Goal: Task Accomplishment & Management: Manage account settings

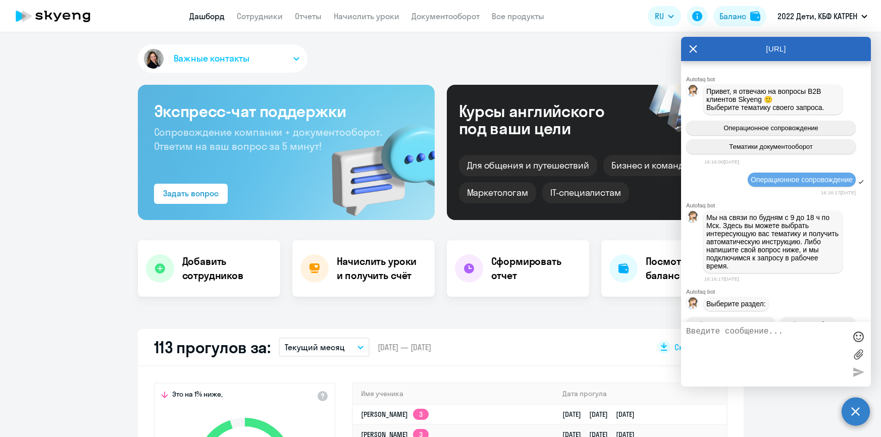
select select "30"
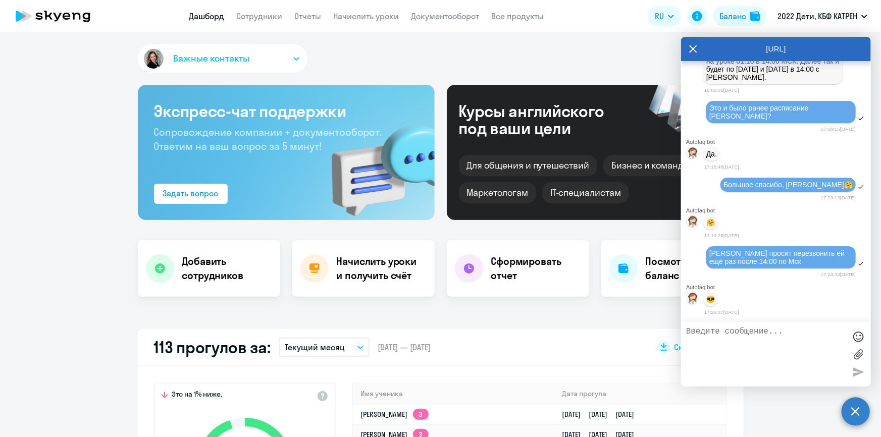
scroll to position [229, 0]
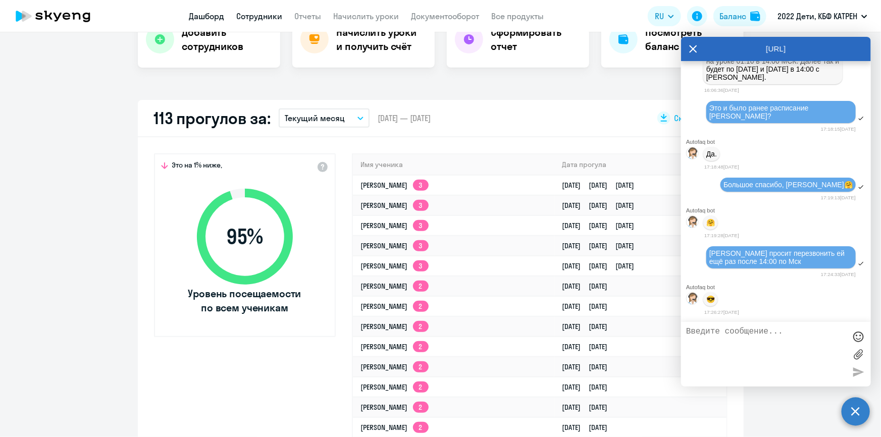
click at [264, 18] on link "Сотрудники" at bounding box center [260, 16] width 46 height 10
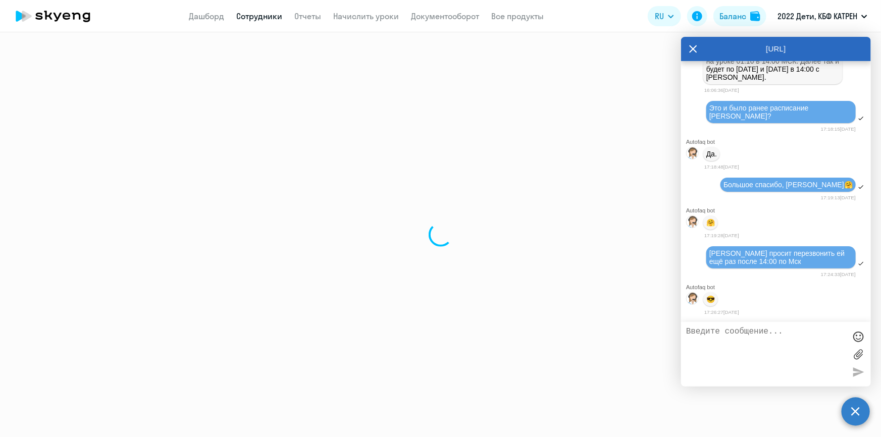
select select "30"
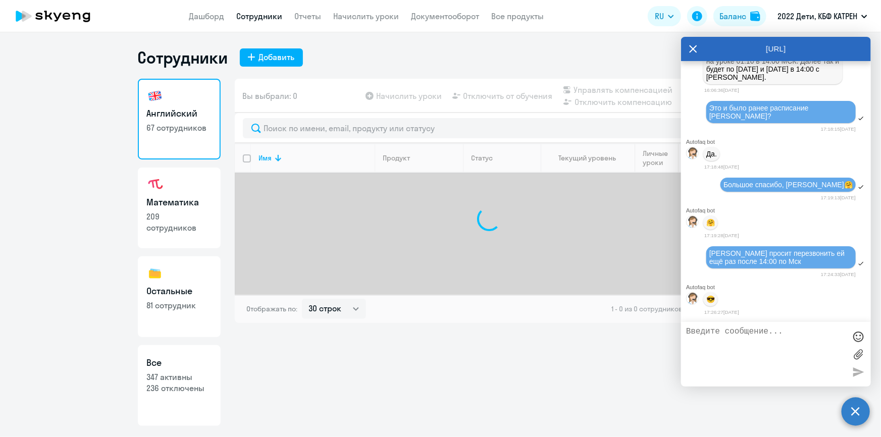
drag, startPoint x: 180, startPoint y: 376, endPoint x: 232, endPoint y: 299, distance: 92.8
click at [180, 375] on p "347 активны" at bounding box center [179, 376] width 65 height 11
select select "30"
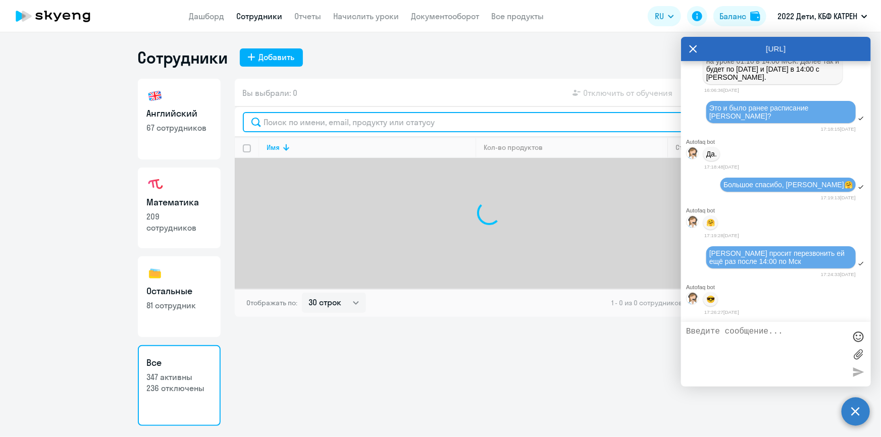
click at [328, 119] on input "text" at bounding box center [489, 122] width 493 height 20
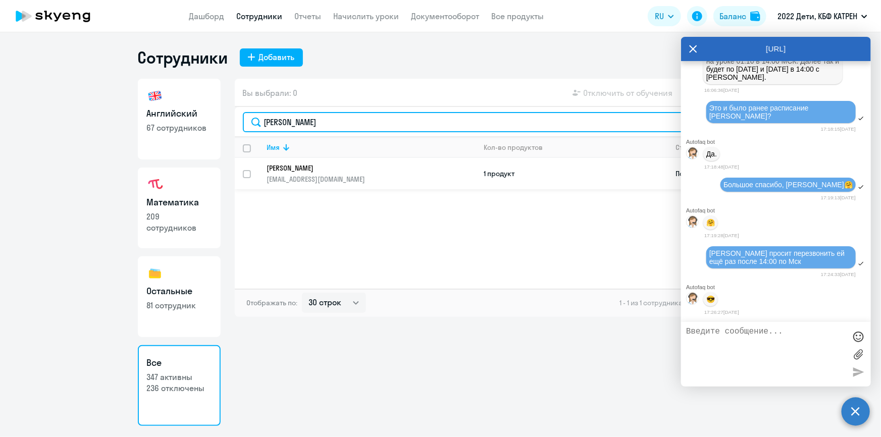
type input "руденко"
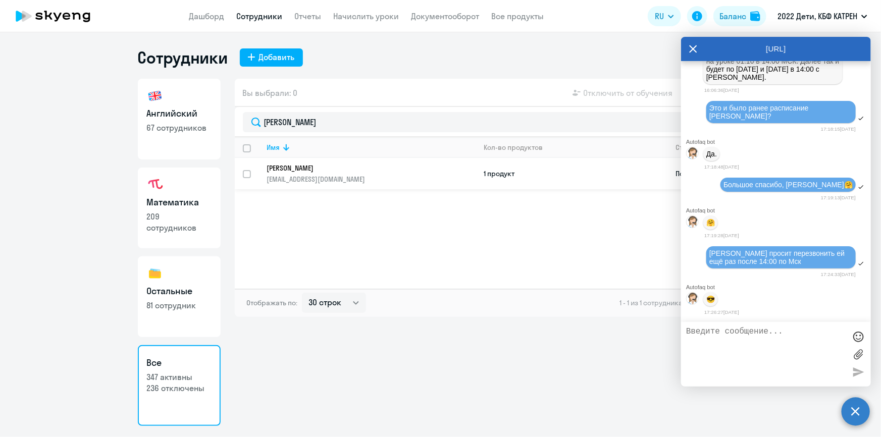
click at [305, 166] on p "Руденко Варвара Игоревна" at bounding box center [364, 168] width 195 height 9
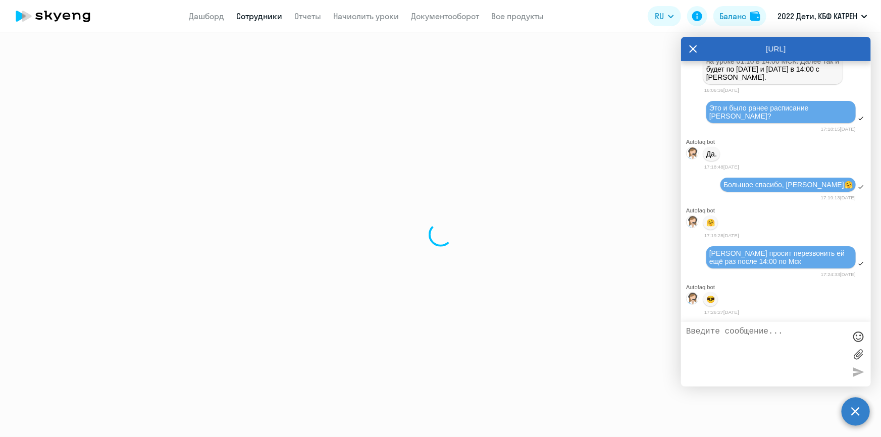
select select "math"
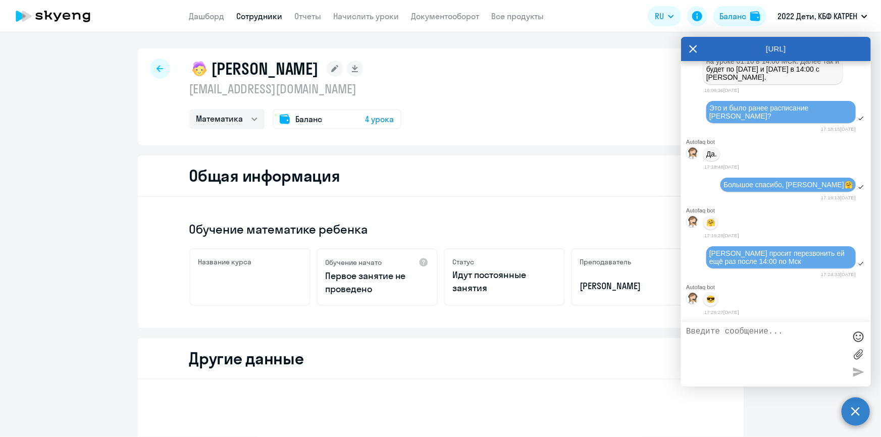
click at [745, 341] on textarea at bounding box center [765, 354] width 159 height 55
type textarea "[PERSON_NAME], у [PERSON_NAME] ID тот же, что был у [PERSON_NAME]?"
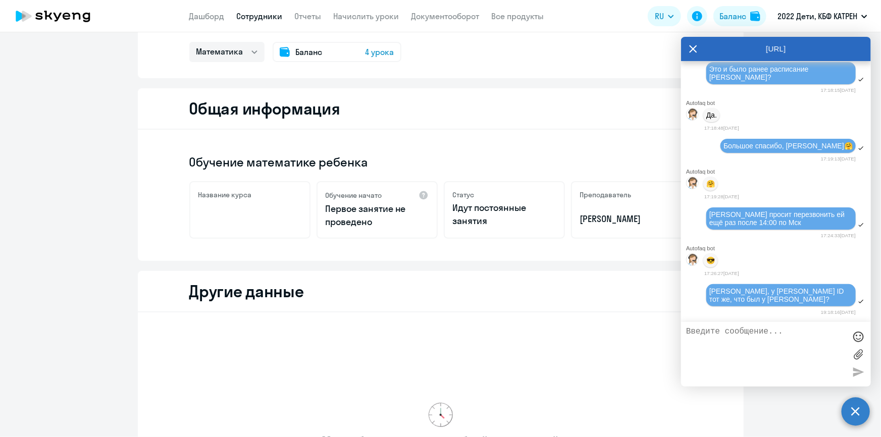
scroll to position [91, 0]
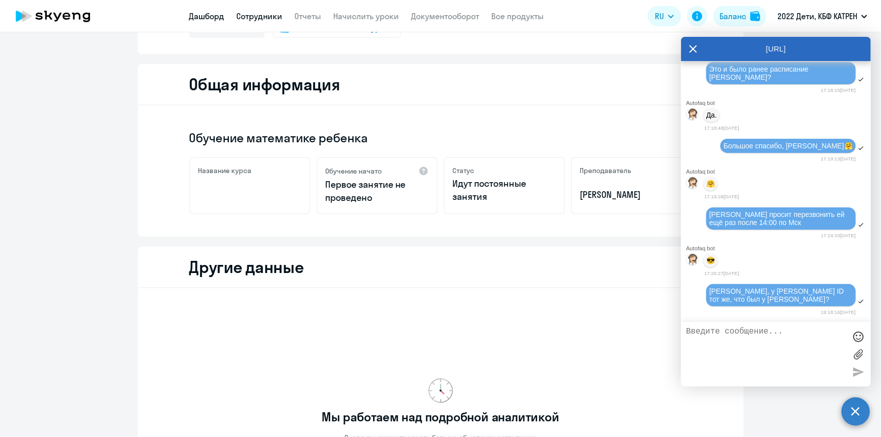
click at [200, 11] on link "Дашборд" at bounding box center [206, 16] width 35 height 10
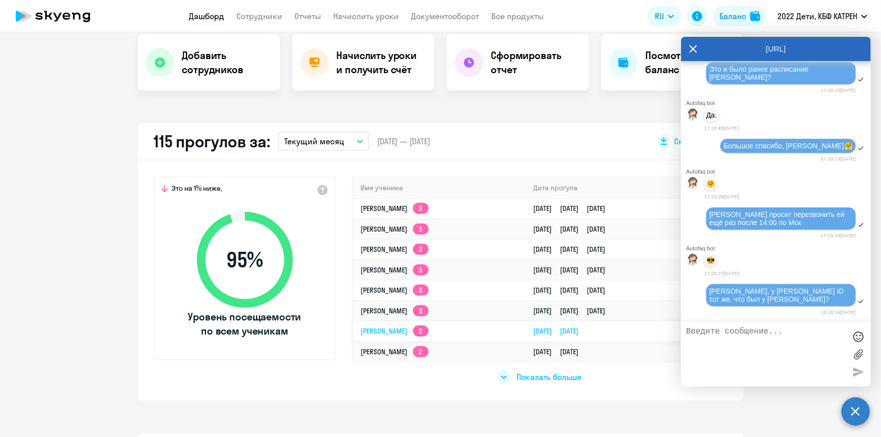
scroll to position [254, 0]
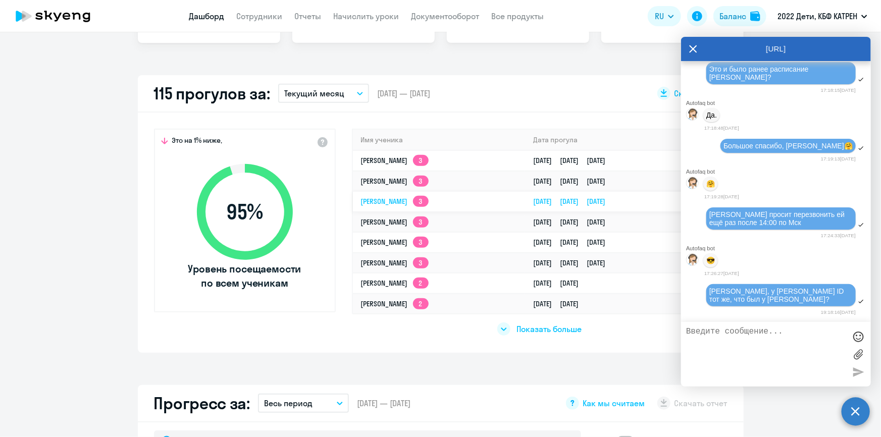
select select "30"
drag, startPoint x: 353, startPoint y: 141, endPoint x: 668, endPoint y: 157, distance: 314.8
click at [669, 157] on table "Имя ученика Дата прогула Тимур Уралович Абдрахманов 3 29.09.2025 12.09.2025 05.…" at bounding box center [539, 222] width 373 height 184
copy table "Имя ученика Дата прогула Тимур Уралович Абдрахманов 3 29.09.2025 12.09.2025 05.…"
click at [524, 331] on span "Показать больше" at bounding box center [548, 329] width 65 height 11
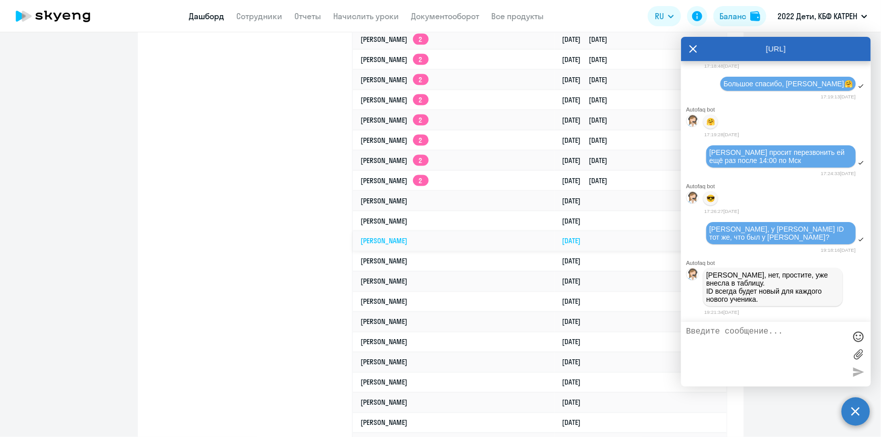
scroll to position [37749, 0]
click at [753, 355] on textarea at bounding box center [765, 354] width 159 height 55
type textarea "П"
click at [753, 334] on textarea "Поняла, спасиб!" at bounding box center [765, 354] width 159 height 55
click at [767, 329] on textarea "Поняла, спасибо!" at bounding box center [765, 354] width 159 height 55
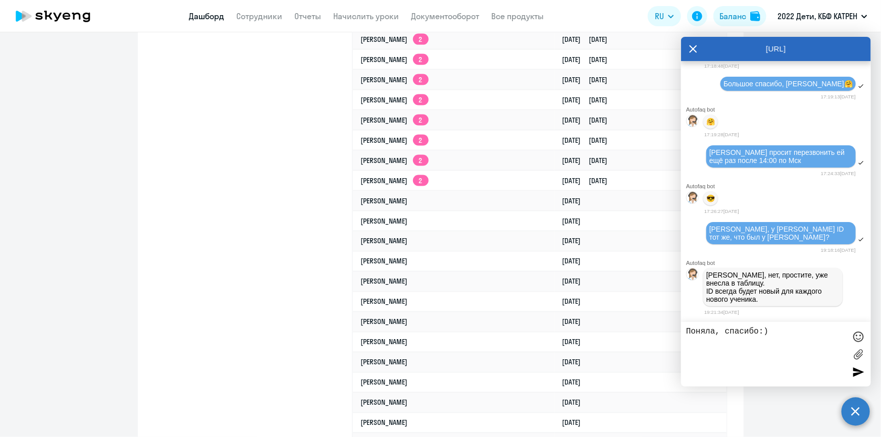
click at [864, 378] on div at bounding box center [857, 371] width 15 height 15
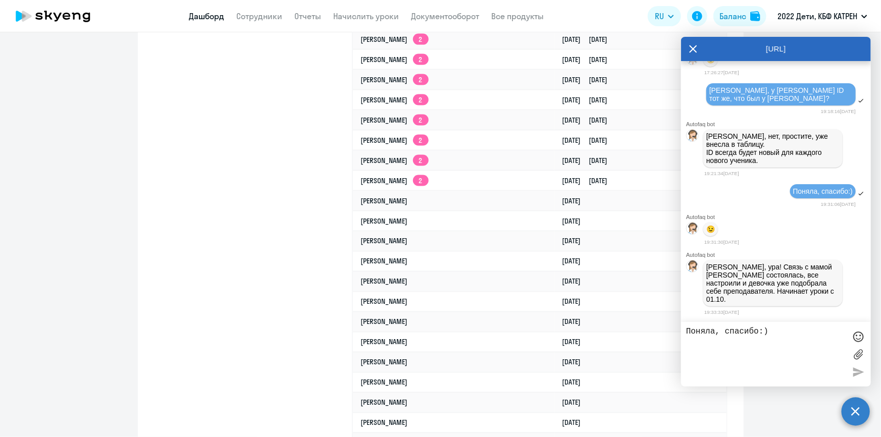
scroll to position [37891, 0]
click at [740, 336] on textarea "Поняла, спасибо:)" at bounding box center [765, 354] width 159 height 55
click at [783, 337] on textarea "Поняла, спасибо:)" at bounding box center [765, 354] width 159 height 55
click at [783, 335] on textarea "Поняла, спасибо:)" at bounding box center [765, 354] width 159 height 55
click at [733, 331] on textarea "Поняла, спасибо:)" at bounding box center [765, 354] width 159 height 55
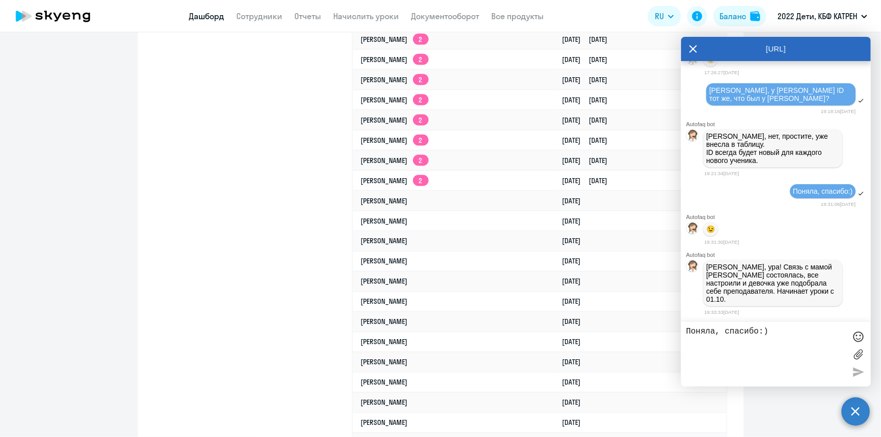
click at [855, 334] on div at bounding box center [857, 336] width 15 height 15
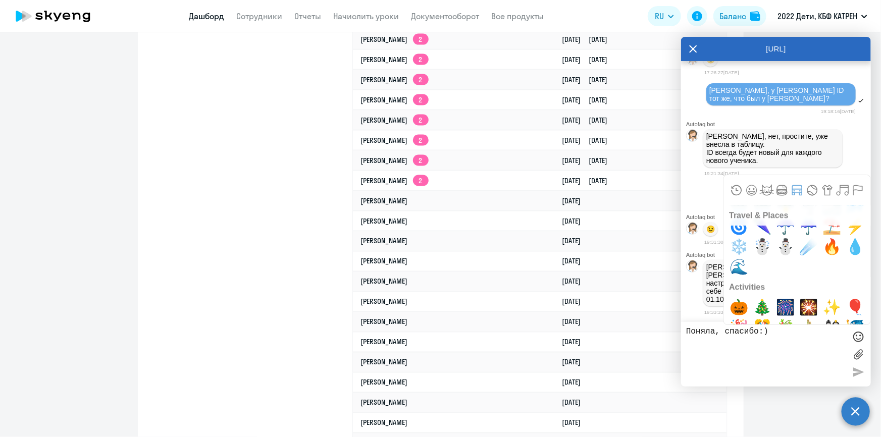
scroll to position [3487, 0]
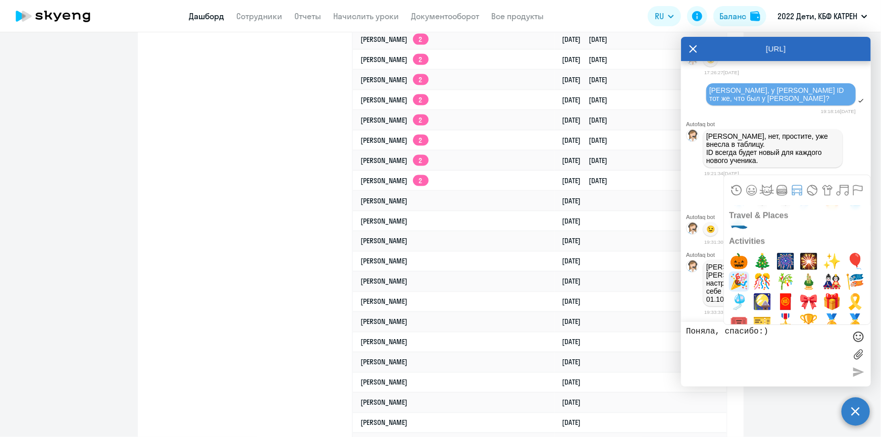
click at [742, 281] on span "🎉" at bounding box center [739, 282] width 24 height 20
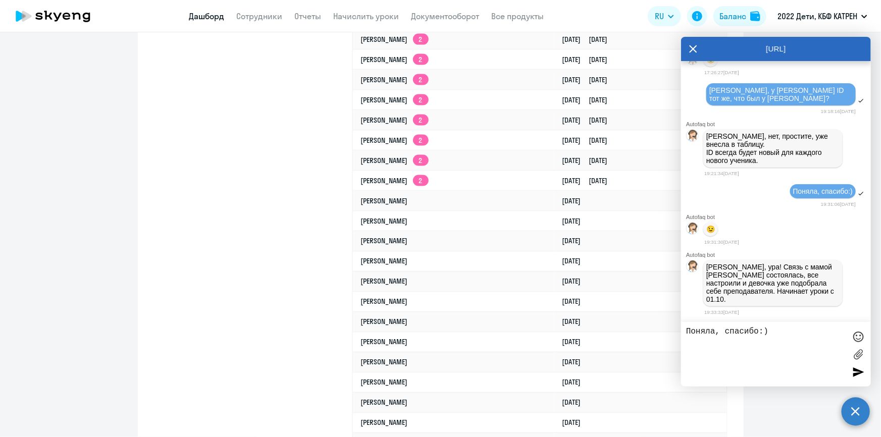
drag, startPoint x: 698, startPoint y: 335, endPoint x: 682, endPoint y: 335, distance: 16.1
click at [682, 335] on div "🎉" at bounding box center [776, 354] width 190 height 65
click at [717, 331] on textarea "🎉" at bounding box center [765, 354] width 159 height 55
paste textarea "🎉"
click at [717, 332] on textarea "🎉🎉" at bounding box center [765, 354] width 159 height 55
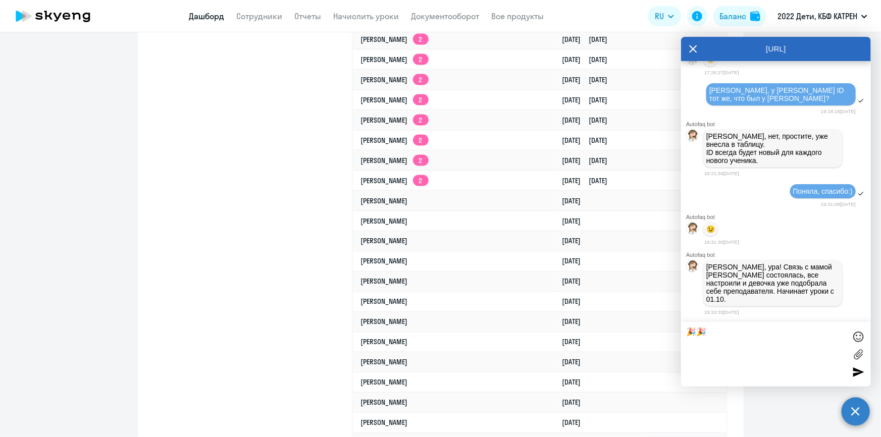
paste textarea "🎉"
click at [687, 333] on textarea "🎉🎉🎉" at bounding box center [765, 354] width 159 height 55
click at [737, 335] on textarea "Ура🎉🎉🎉" at bounding box center [765, 354] width 159 height 55
type textarea "Ура🎉🎉🎉 На этой прекрасной новости я заканчиваю свой рабочий день! Таня, спасибо"
click at [860, 336] on div at bounding box center [857, 336] width 15 height 15
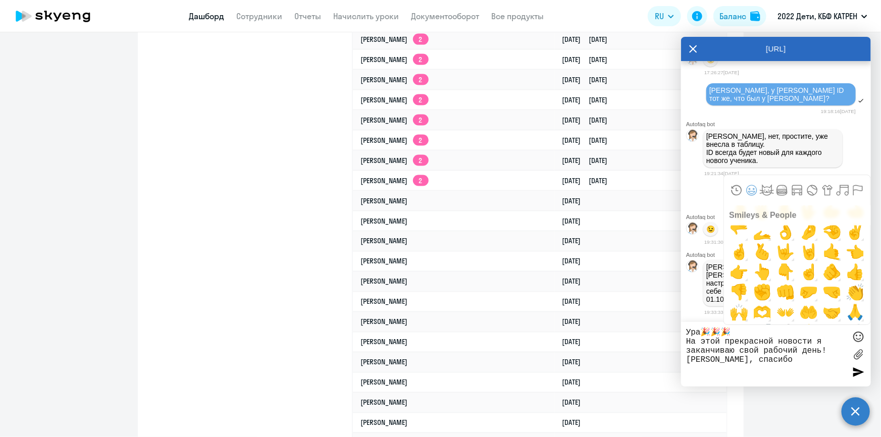
scroll to position [642, 0]
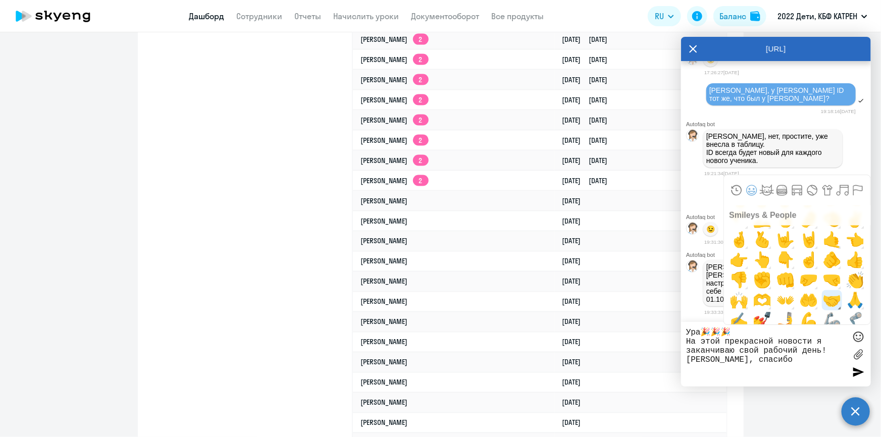
click at [830, 299] on span "🤝" at bounding box center [832, 300] width 24 height 20
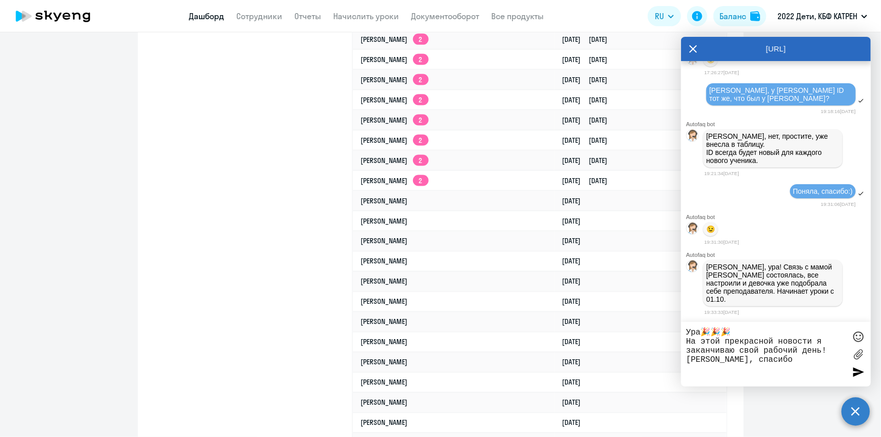
click at [857, 370] on div at bounding box center [857, 371] width 15 height 15
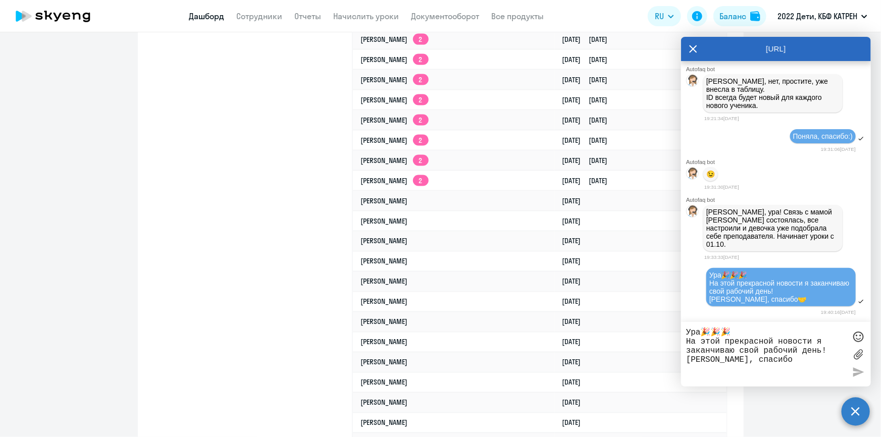
scroll to position [37949, 0]
click at [256, 13] on link "Сотрудники" at bounding box center [260, 16] width 46 height 10
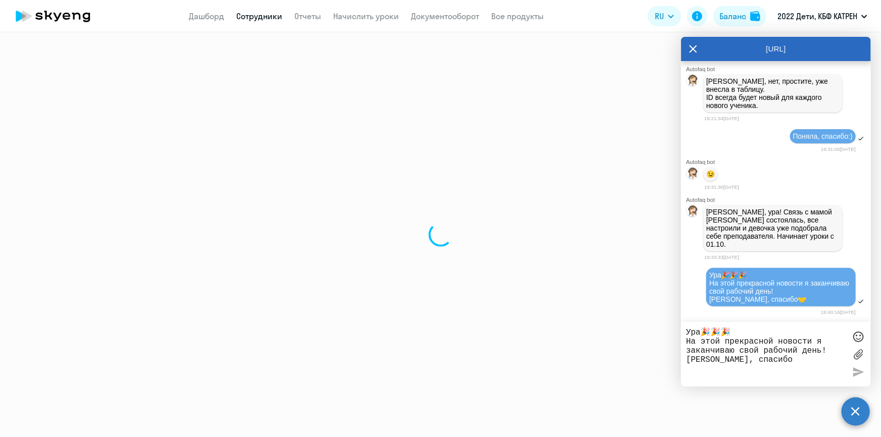
select select "30"
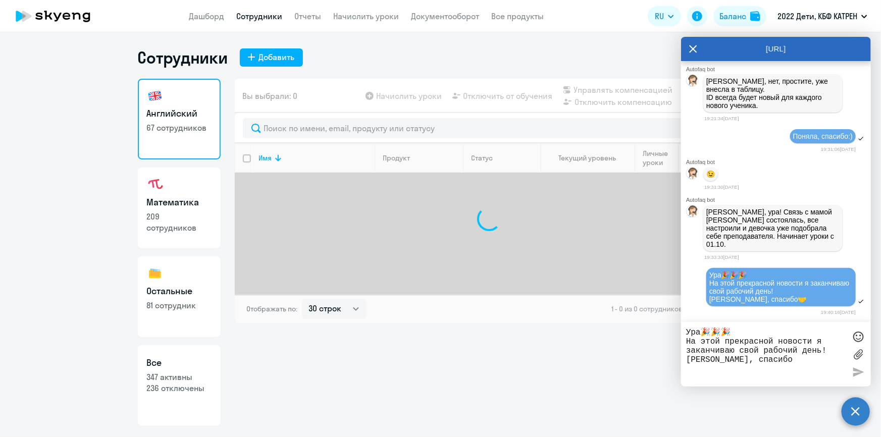
click at [175, 398] on link "Все 347 активны 236 отключены" at bounding box center [179, 385] width 83 height 81
select select "30"
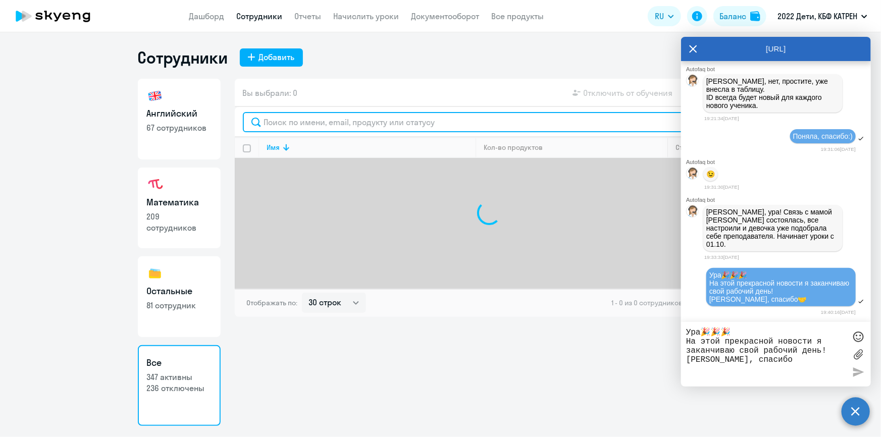
click at [329, 122] on input "text" at bounding box center [489, 122] width 493 height 20
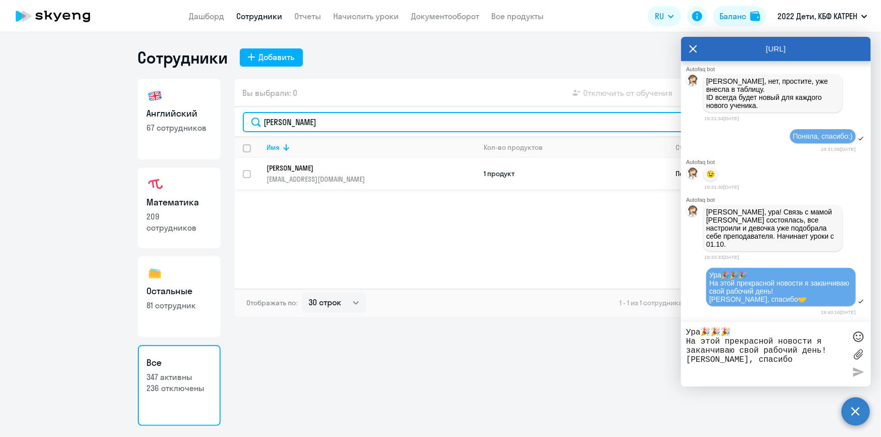
type input "андриянова"
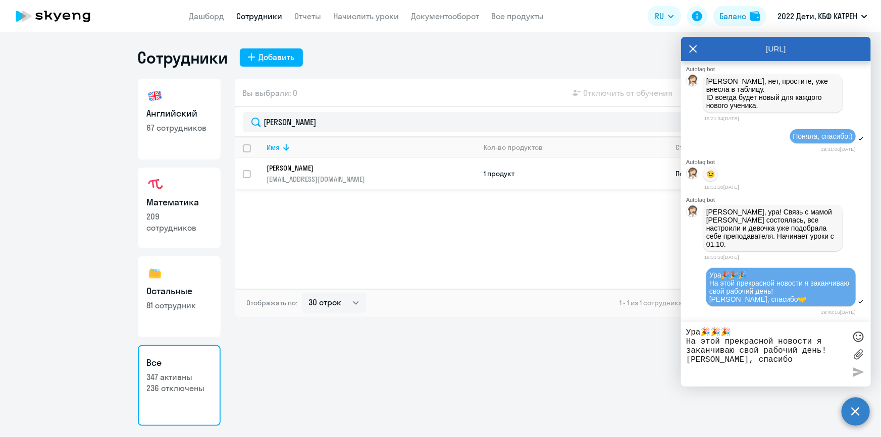
click at [305, 167] on p "Андриянова Ангелина Сергеевна" at bounding box center [364, 168] width 195 height 9
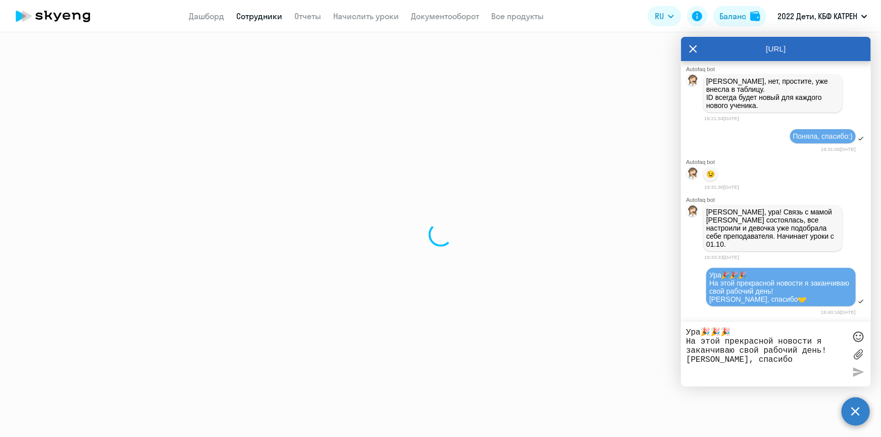
select select "others"
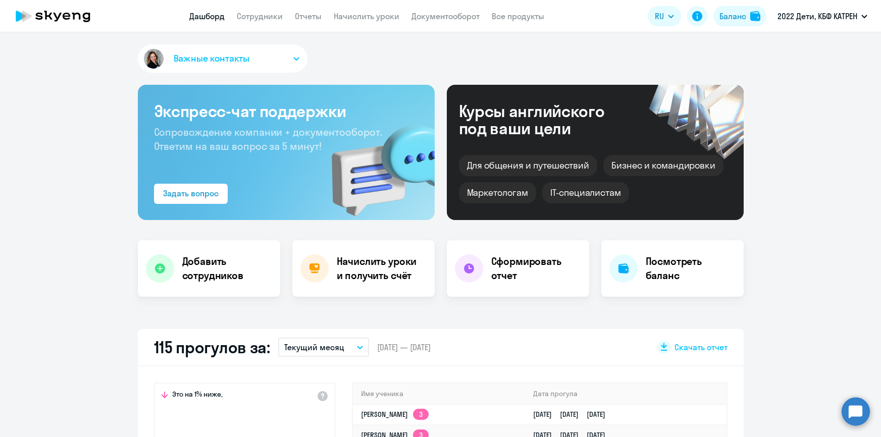
select select "30"
click at [250, 4] on app-header "Дашборд Сотрудники Отчеты Начислить уроки Документооборот Все продукты Дашборд …" at bounding box center [440, 16] width 881 height 32
click at [254, 16] on link "Сотрудники" at bounding box center [260, 16] width 46 height 10
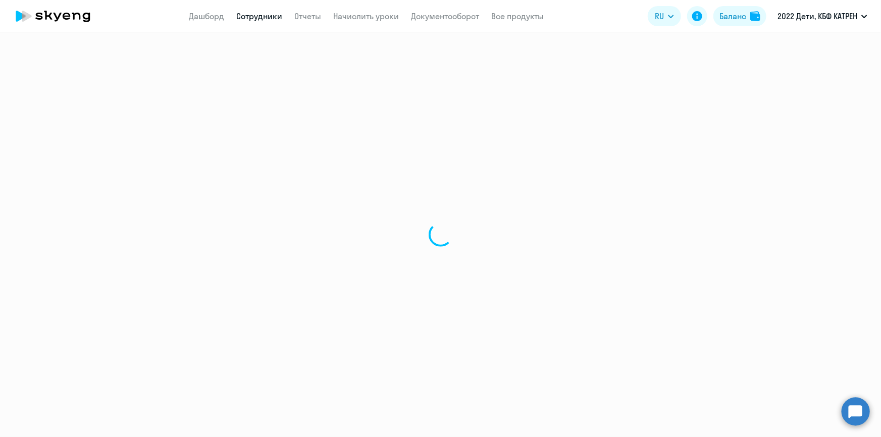
select select "30"
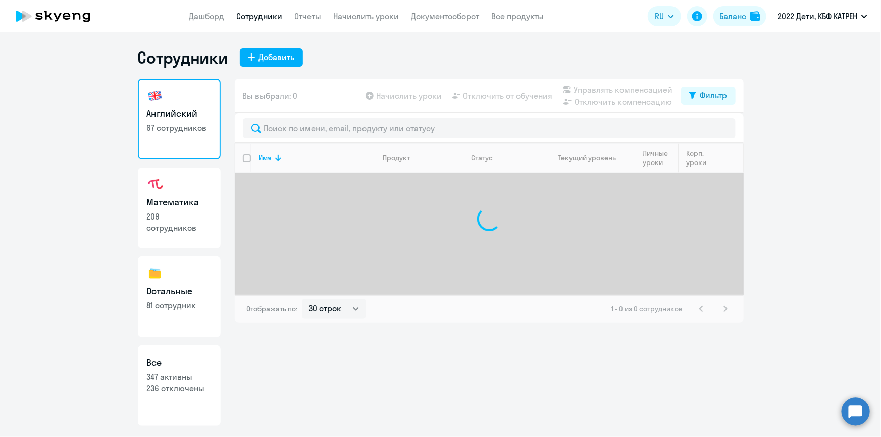
click at [178, 384] on p "236 отключены" at bounding box center [179, 388] width 65 height 11
select select "30"
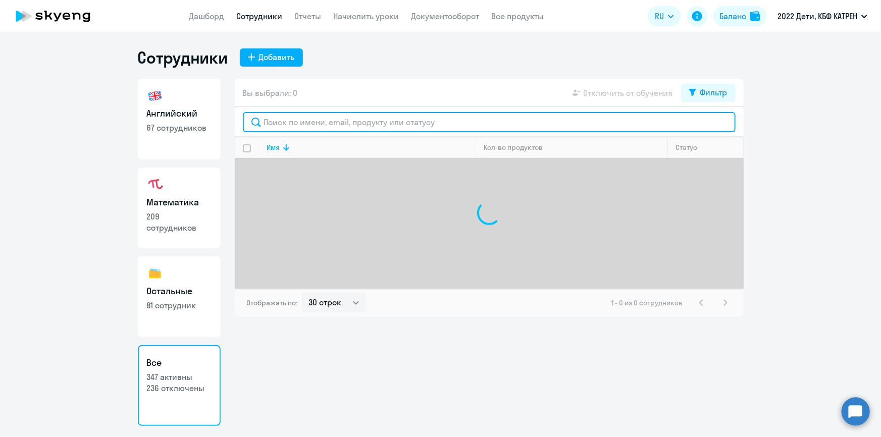
click at [331, 126] on input "text" at bounding box center [489, 122] width 493 height 20
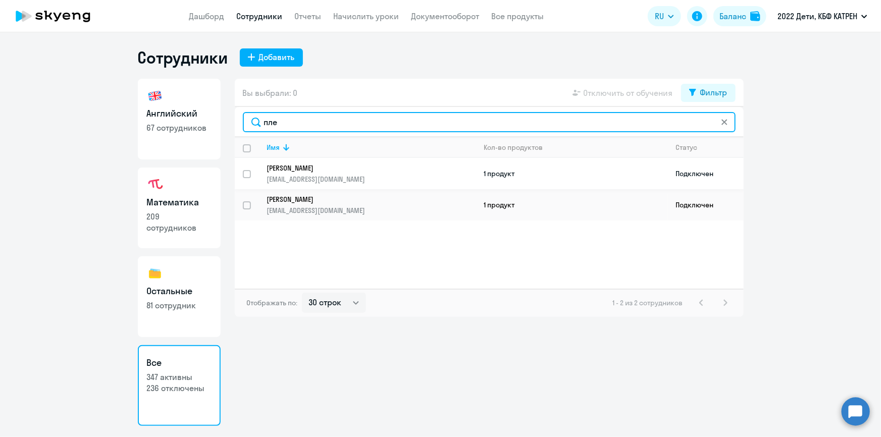
type input "пле"
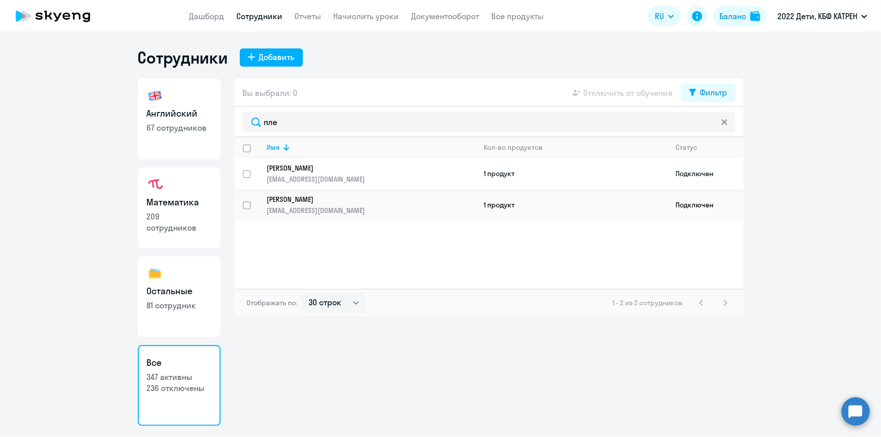
click at [309, 177] on p "[EMAIL_ADDRESS][DOMAIN_NAME]" at bounding box center [371, 179] width 208 height 9
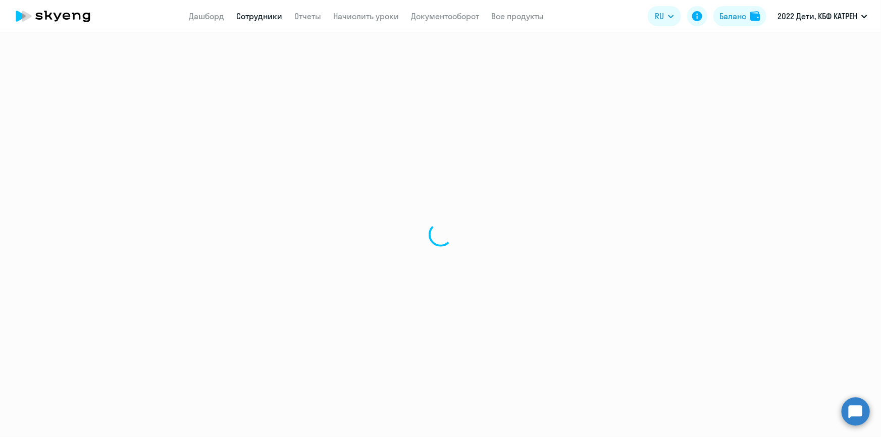
select select "english"
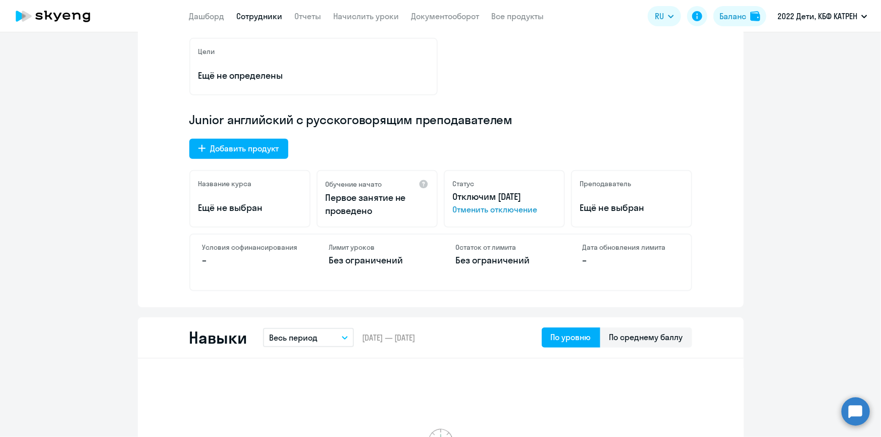
scroll to position [275, 0]
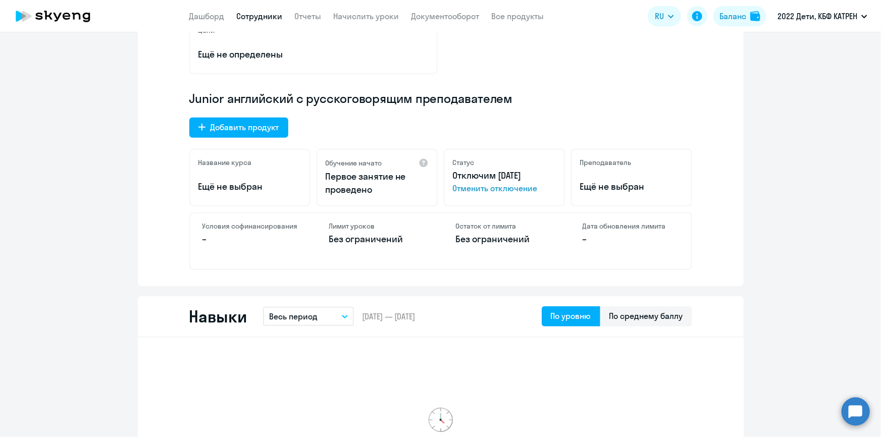
click at [266, 14] on link "Сотрудники" at bounding box center [260, 16] width 46 height 10
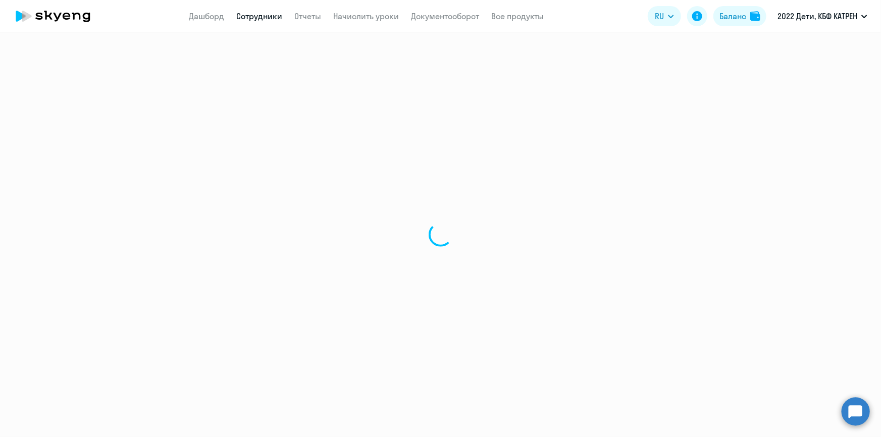
select select "30"
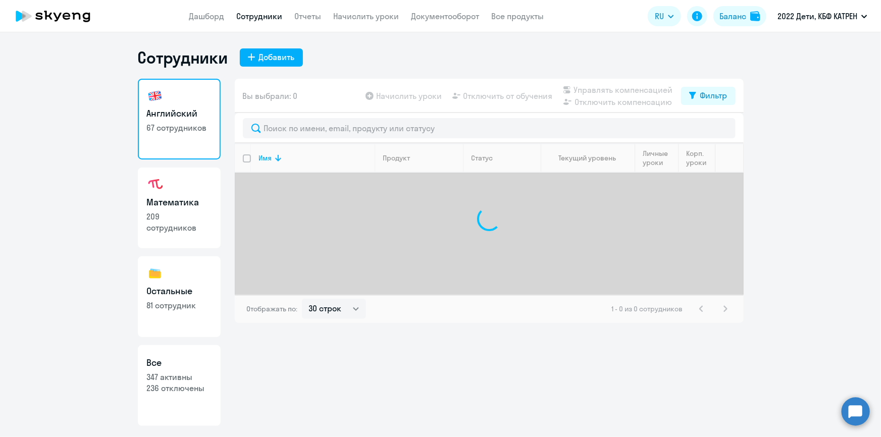
click at [182, 380] on p "347 активны" at bounding box center [179, 376] width 65 height 11
select select "30"
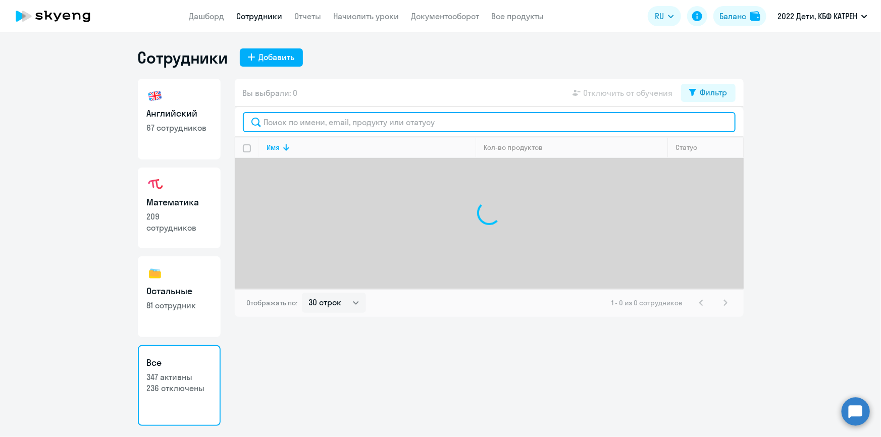
click at [310, 120] on input "text" at bounding box center [489, 122] width 493 height 20
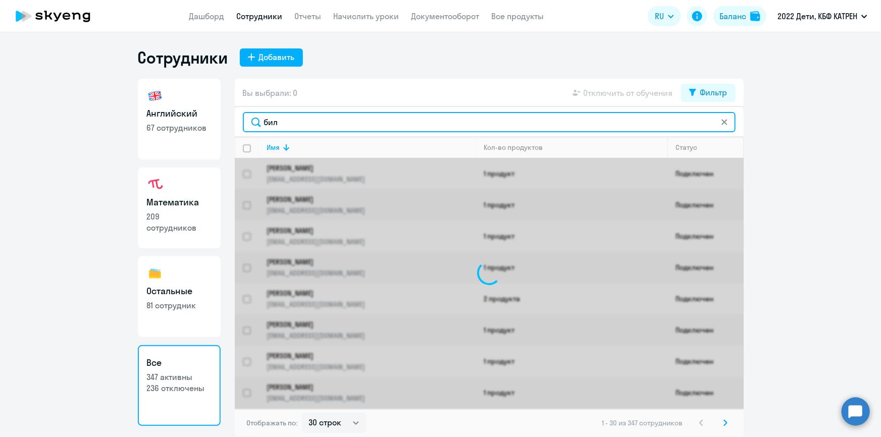
type input "биль"
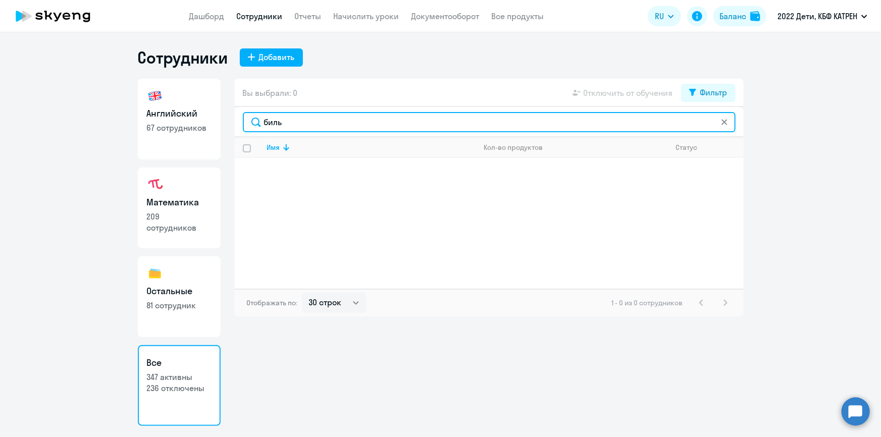
drag, startPoint x: 286, startPoint y: 128, endPoint x: 250, endPoint y: 128, distance: 36.3
click at [250, 128] on input "биль" at bounding box center [489, 122] width 493 height 20
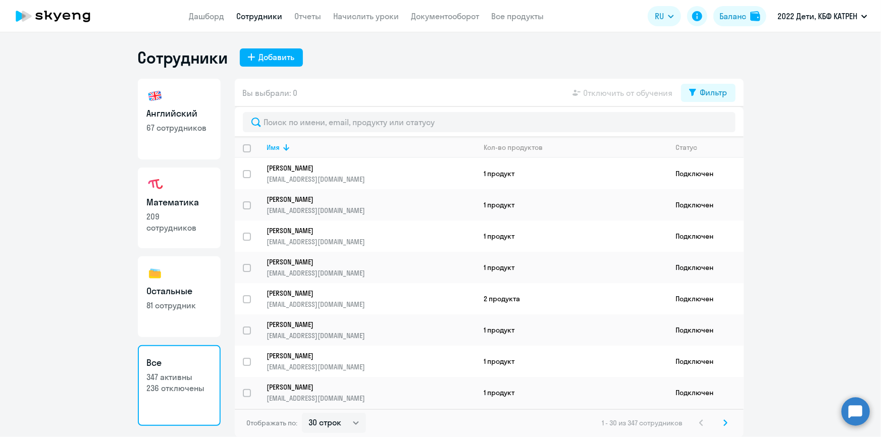
click at [867, 412] on circle at bounding box center [855, 411] width 28 height 28
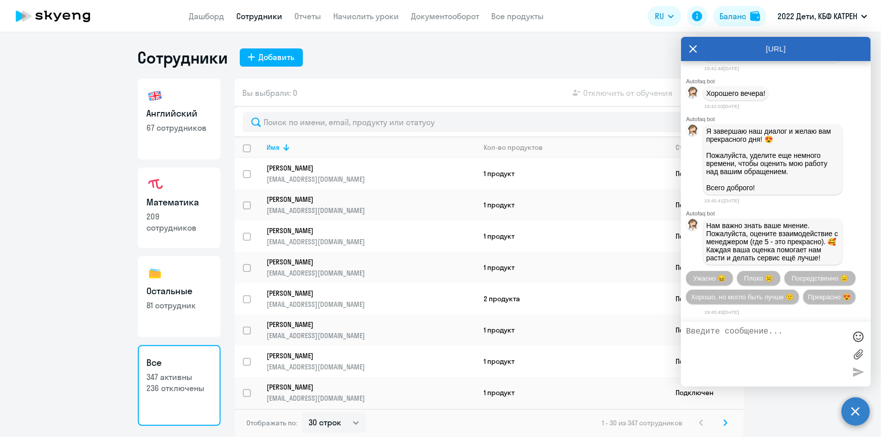
scroll to position [38292, 0]
click at [808, 298] on span "Прекрасно 😍" at bounding box center [829, 297] width 42 height 8
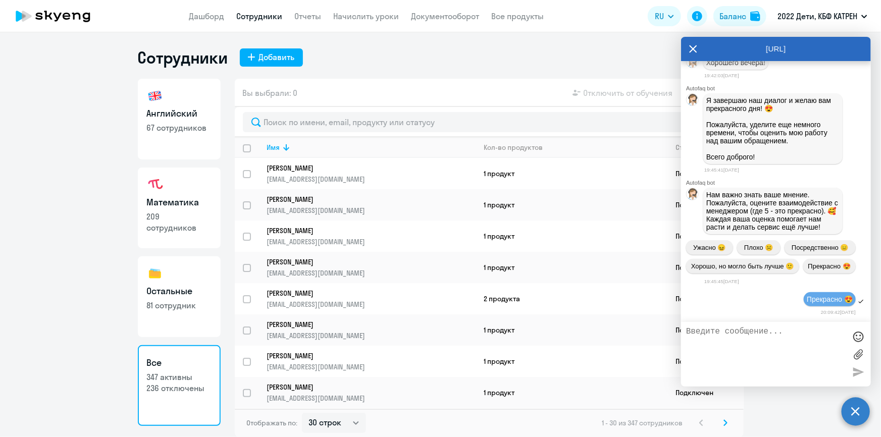
scroll to position [38095, 0]
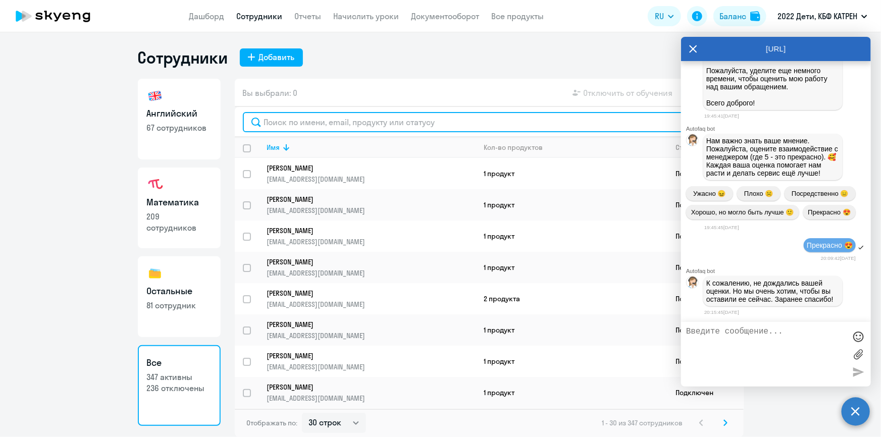
click at [322, 118] on input "text" at bounding box center [489, 122] width 493 height 20
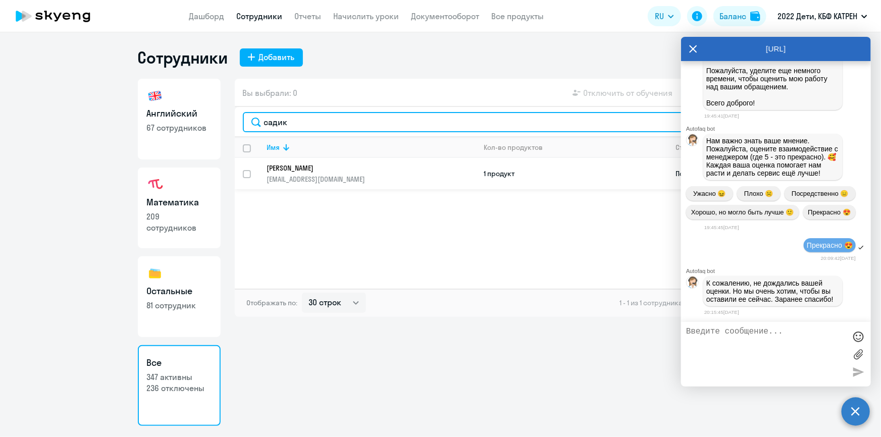
type input "садик"
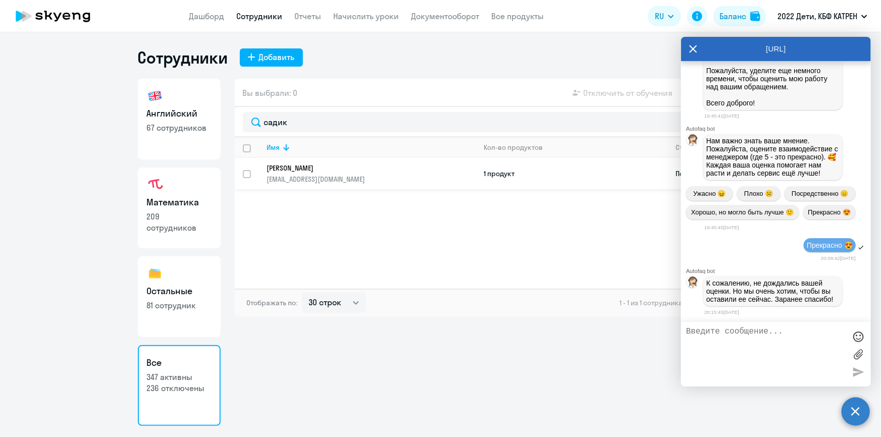
click at [342, 162] on td "[PERSON_NAME] [EMAIL_ADDRESS][DOMAIN_NAME]" at bounding box center [367, 173] width 217 height 31
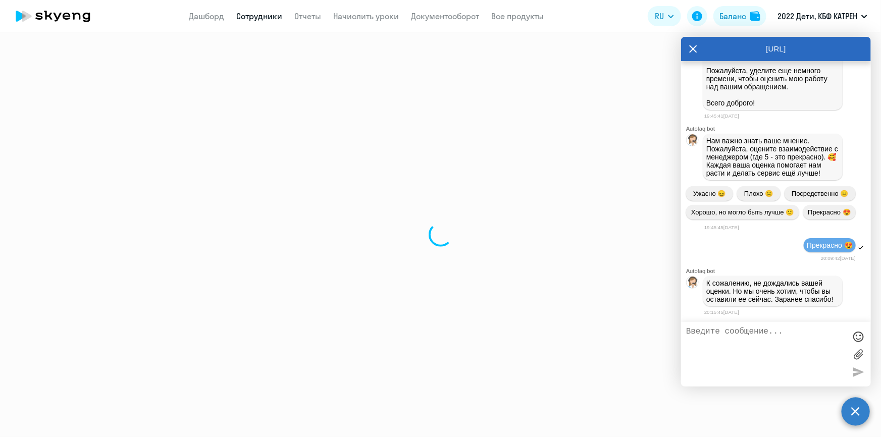
select select "math"
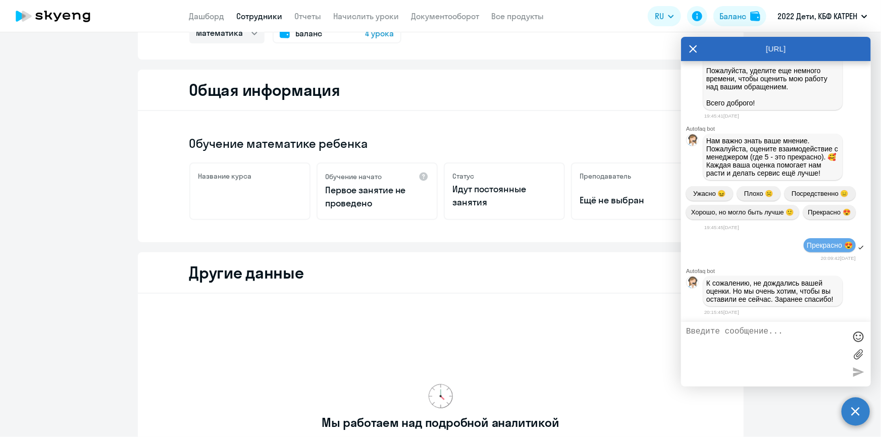
scroll to position [267, 0]
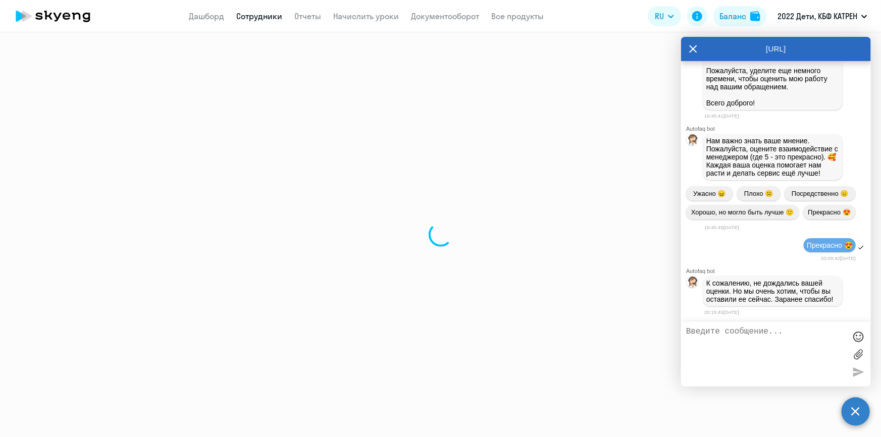
select select "30"
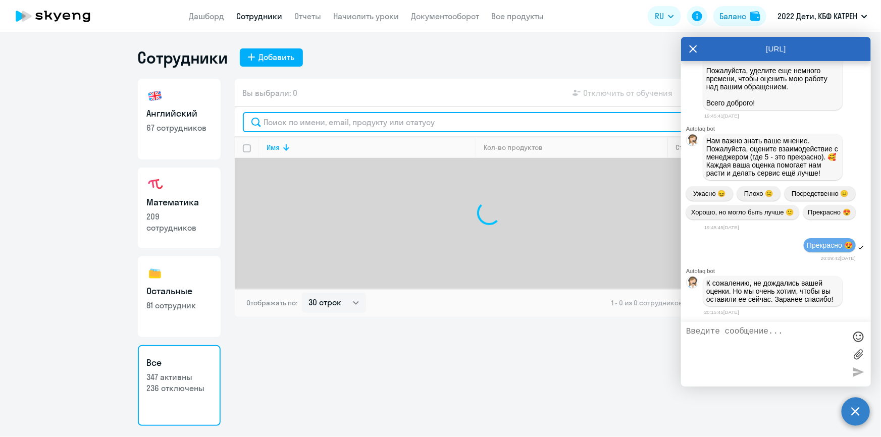
click at [306, 126] on input "text" at bounding box center [489, 122] width 493 height 20
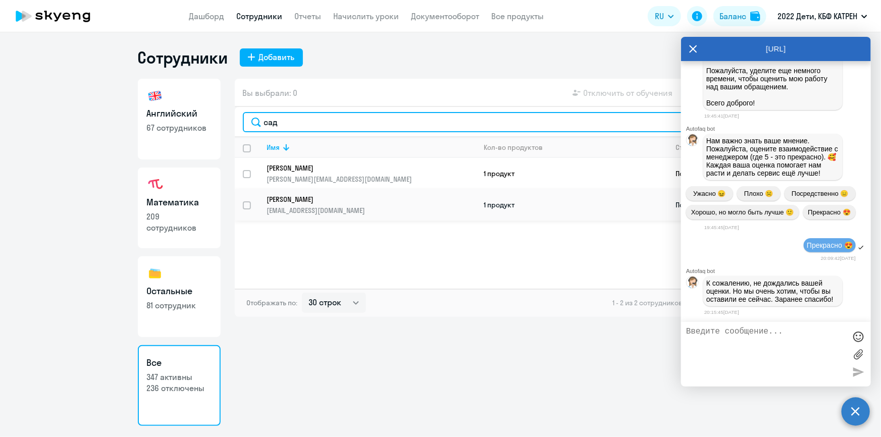
type input "сад"
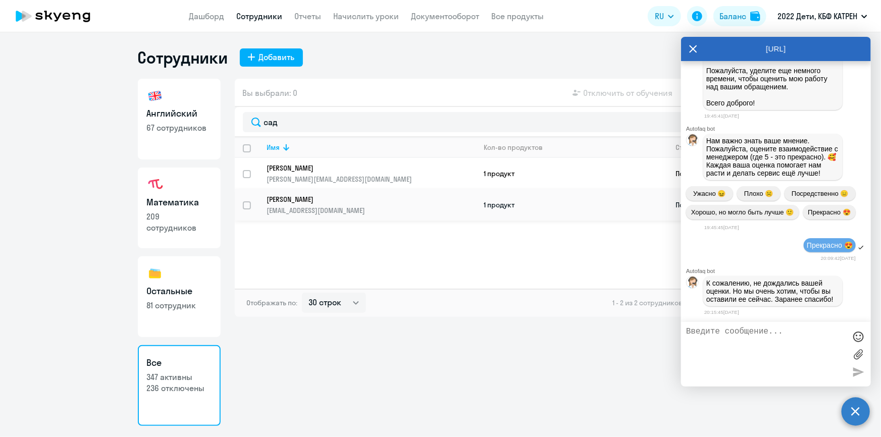
click at [247, 204] on input "select row 42375004" at bounding box center [253, 211] width 20 height 20
checkbox input "true"
click at [693, 47] on icon at bounding box center [693, 49] width 8 height 24
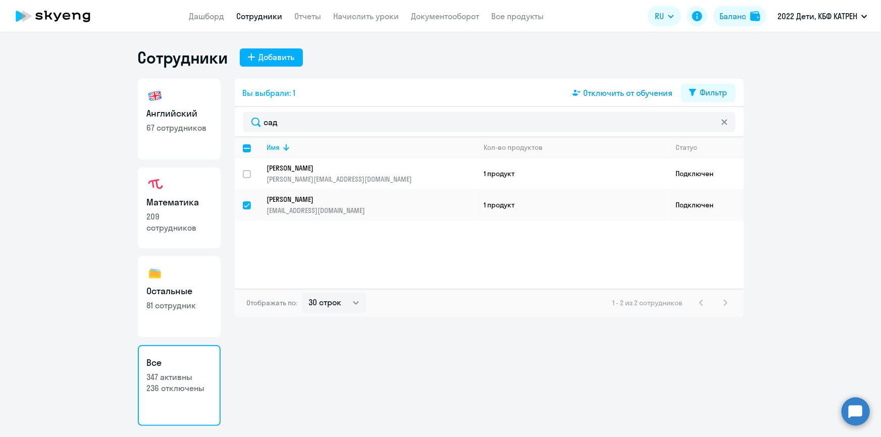
click at [606, 95] on span "Отключить от обучения" at bounding box center [627, 93] width 89 height 12
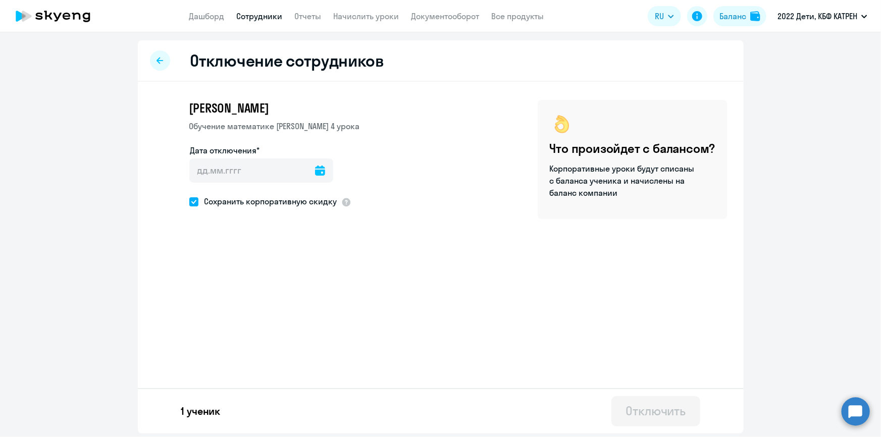
click at [315, 173] on icon at bounding box center [320, 171] width 10 height 10
click at [220, 351] on span "30" at bounding box center [223, 346] width 18 height 18
type input "[DATE]"
click at [199, 198] on span "Сохранить корпоративную скидку" at bounding box center [267, 201] width 139 height 12
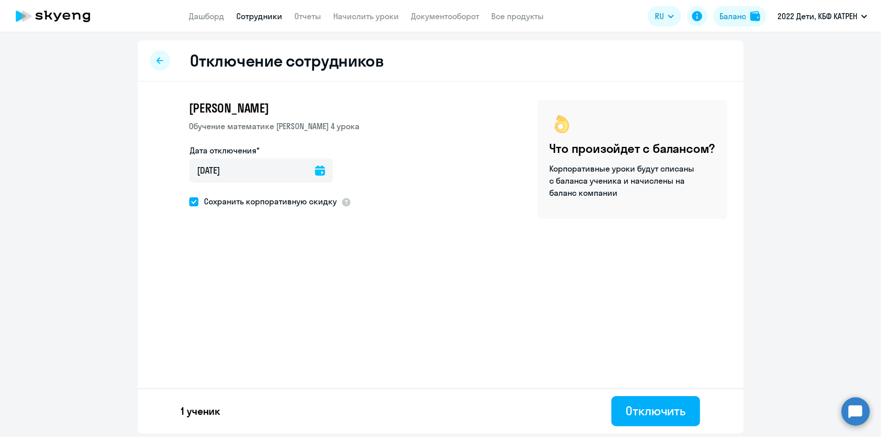
click at [189, 201] on input "Сохранить корпоративную скидку" at bounding box center [189, 201] width 1 height 1
checkbox input "false"
click at [635, 414] on div "Отключить" at bounding box center [655, 411] width 60 height 16
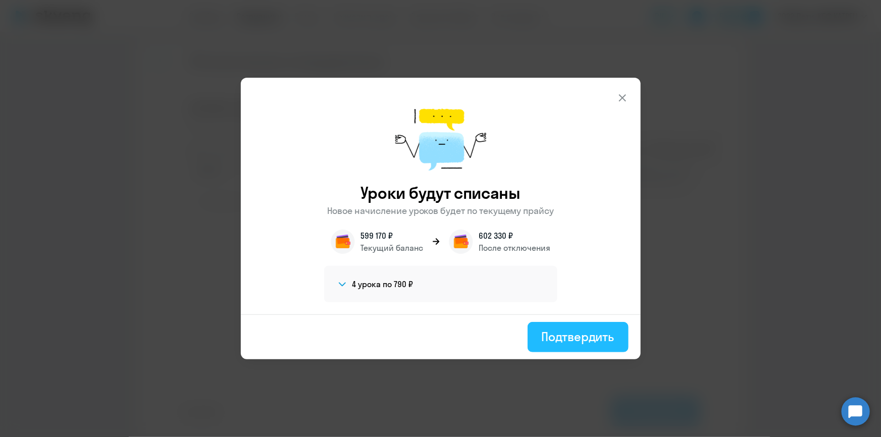
click at [565, 343] on div "Подтвердить" at bounding box center [578, 337] width 73 height 16
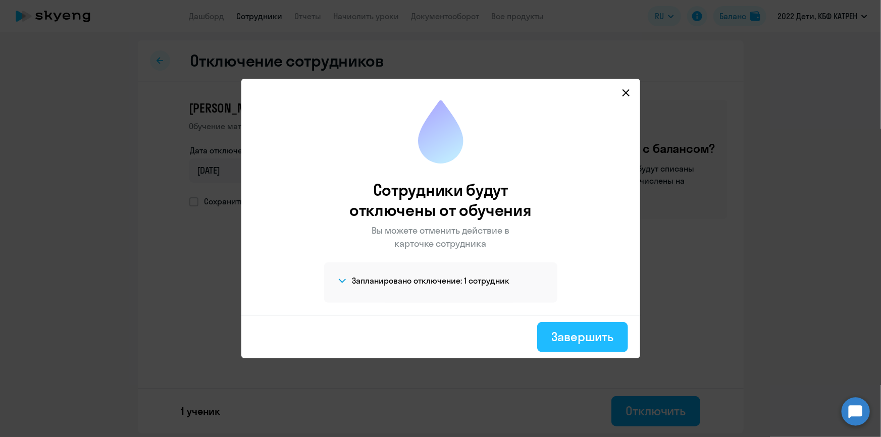
click at [590, 343] on div "Завершить" at bounding box center [582, 337] width 62 height 16
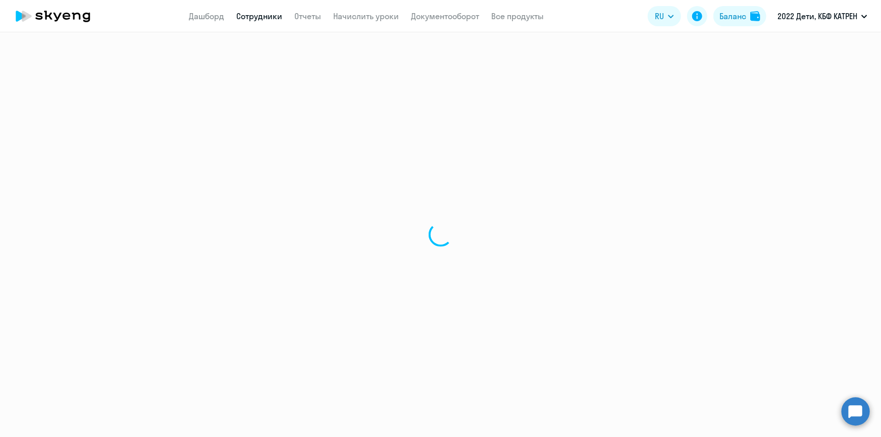
select select "30"
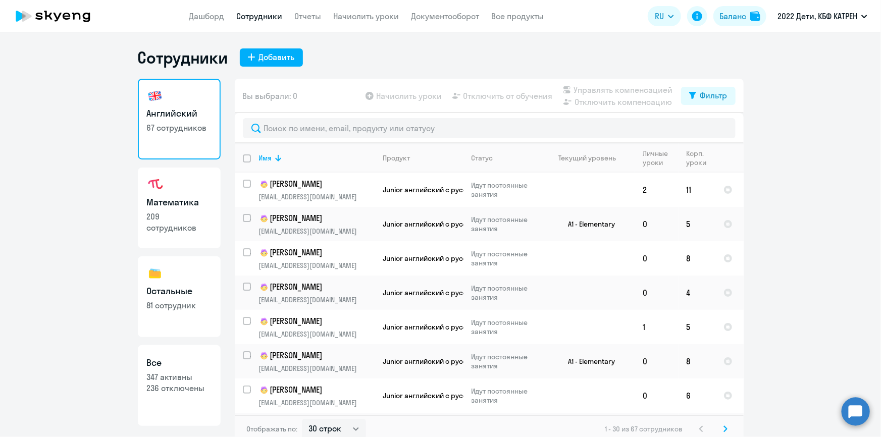
click at [177, 358] on h3 "Все" at bounding box center [179, 362] width 65 height 13
select select "30"
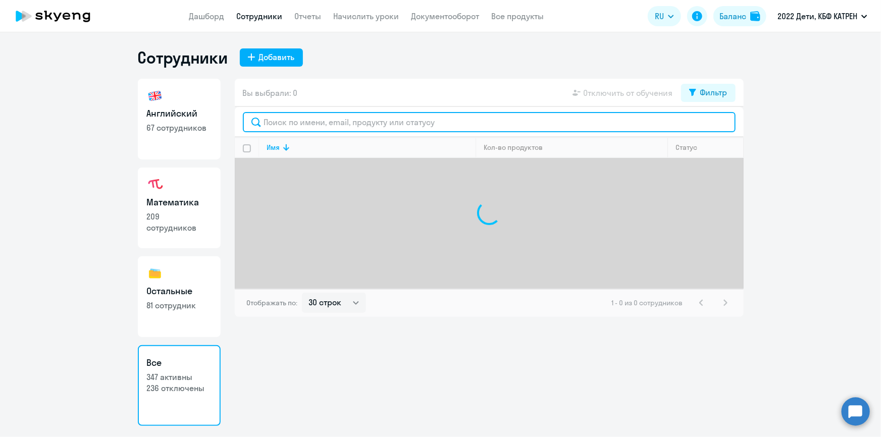
click at [287, 119] on input "text" at bounding box center [489, 122] width 493 height 20
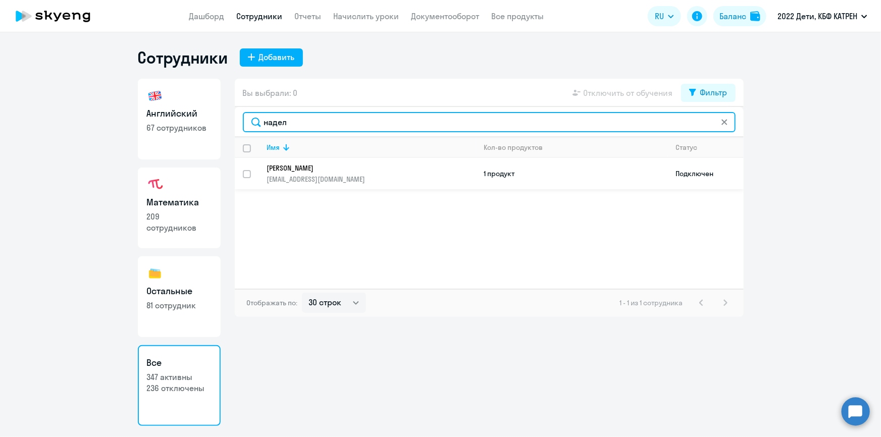
type input "надел"
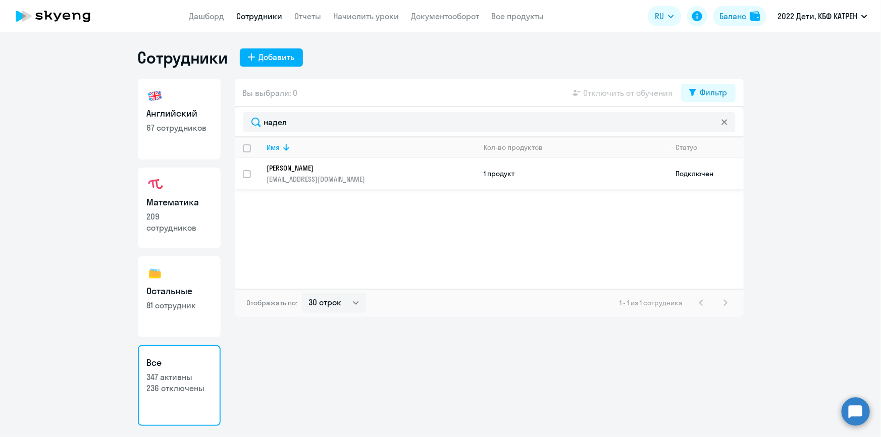
click at [311, 170] on p "[PERSON_NAME]" at bounding box center [364, 168] width 195 height 9
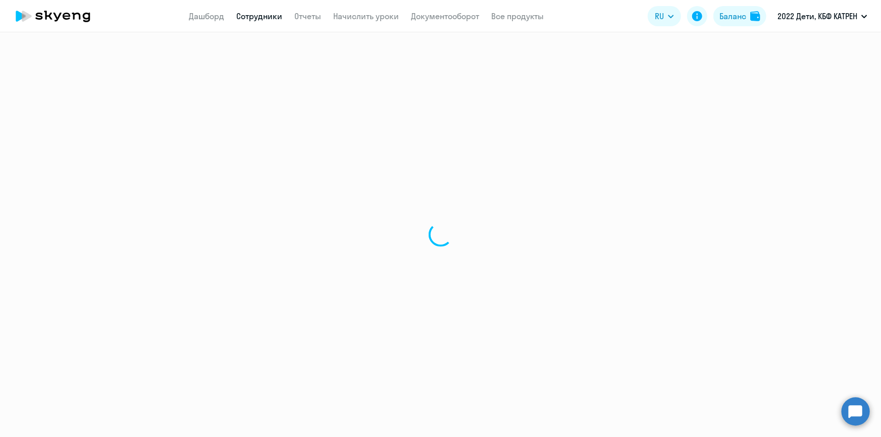
select select "math"
select select "30"
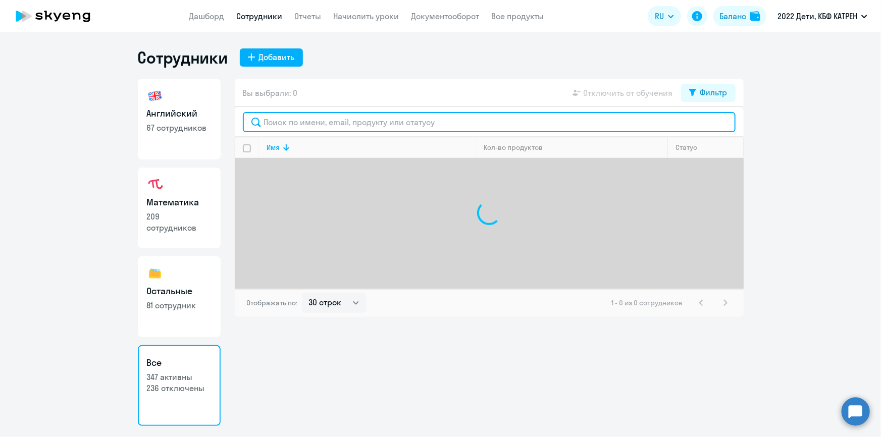
click at [279, 124] on input "text" at bounding box center [489, 122] width 493 height 20
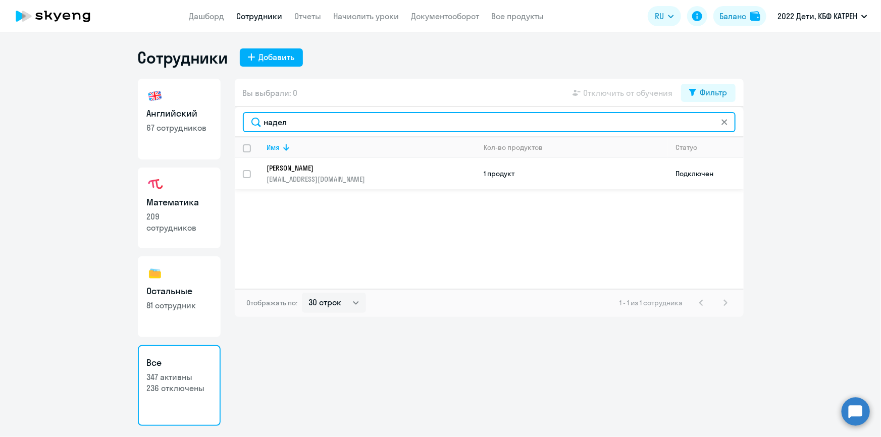
type input "надел"
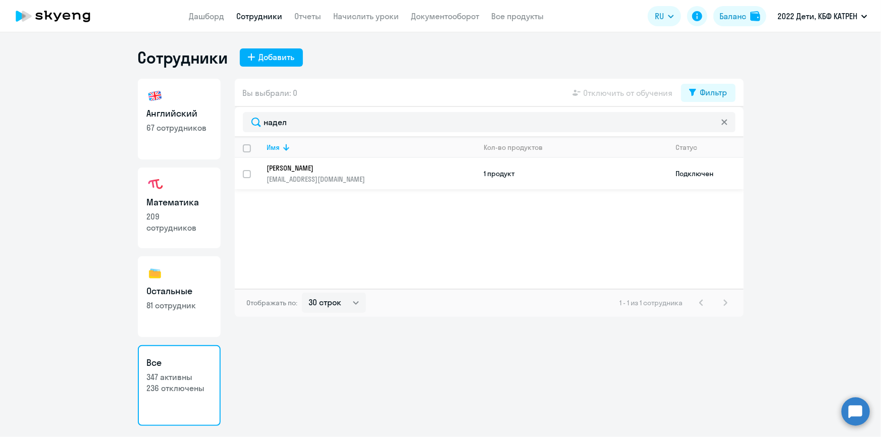
click at [249, 171] on input "select row 42398011" at bounding box center [253, 180] width 20 height 20
checkbox input "true"
click at [611, 92] on span "Отключить от обучения" at bounding box center [627, 93] width 89 height 12
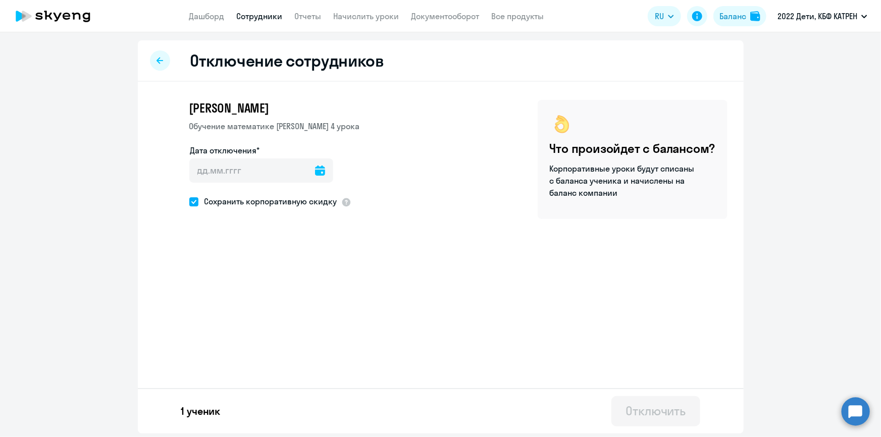
click at [315, 171] on icon at bounding box center [320, 171] width 10 height 10
click at [227, 344] on span "30" at bounding box center [223, 346] width 18 height 18
type input "[DATE]"
click at [196, 202] on span at bounding box center [193, 201] width 9 height 9
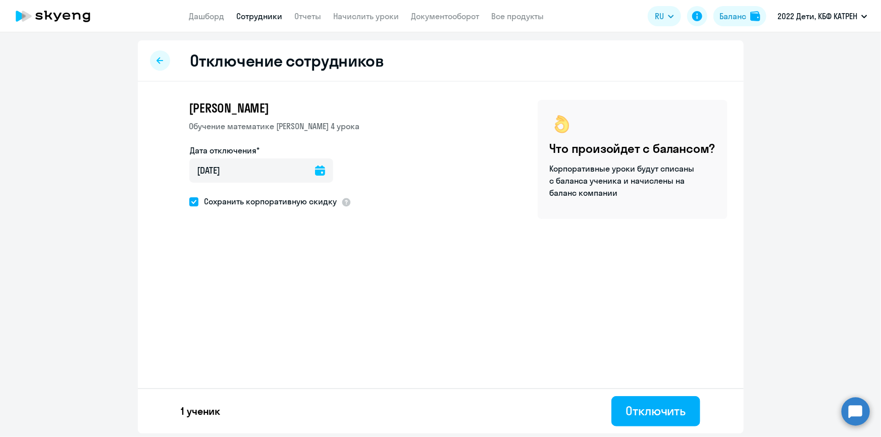
click at [189, 202] on input "Сохранить корпоративную скидку" at bounding box center [189, 201] width 1 height 1
checkbox input "false"
click at [658, 407] on div "Отключить" at bounding box center [655, 411] width 60 height 16
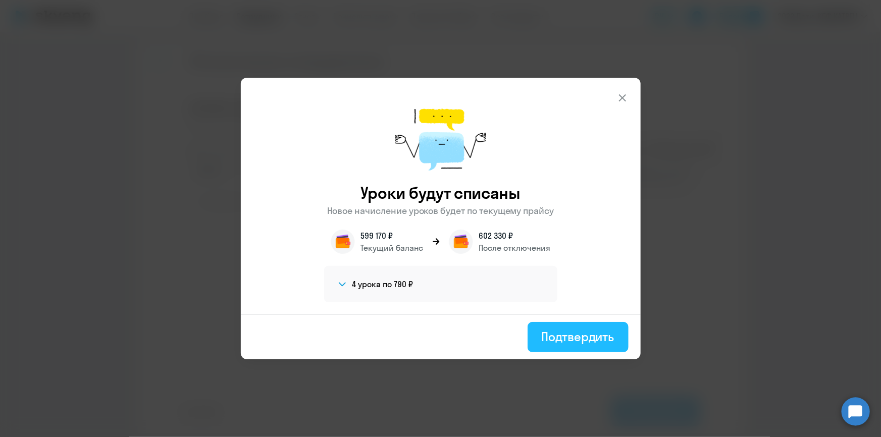
click at [568, 339] on div "Подтвердить" at bounding box center [578, 337] width 73 height 16
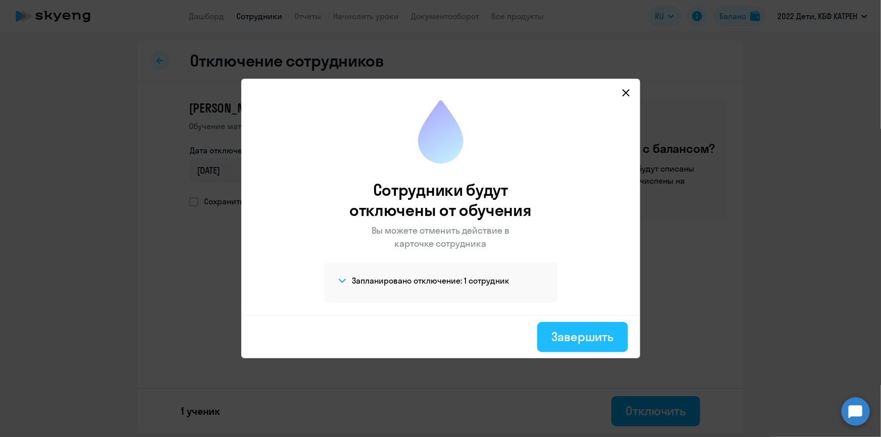
click at [592, 339] on div "Завершить" at bounding box center [582, 337] width 62 height 16
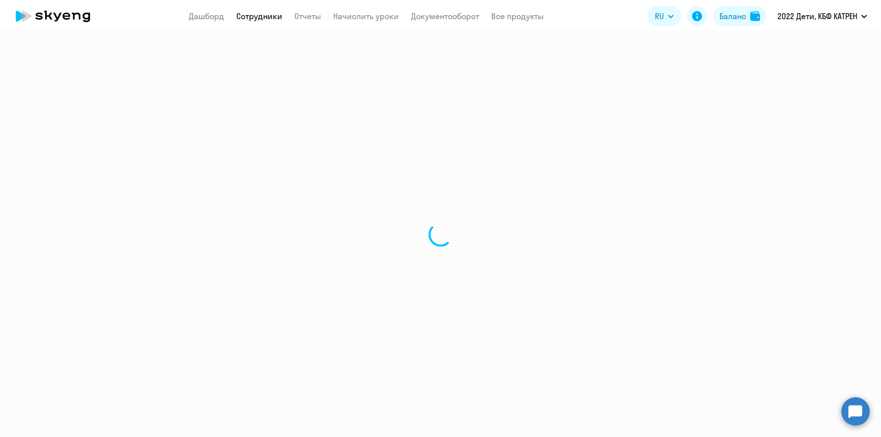
select select "30"
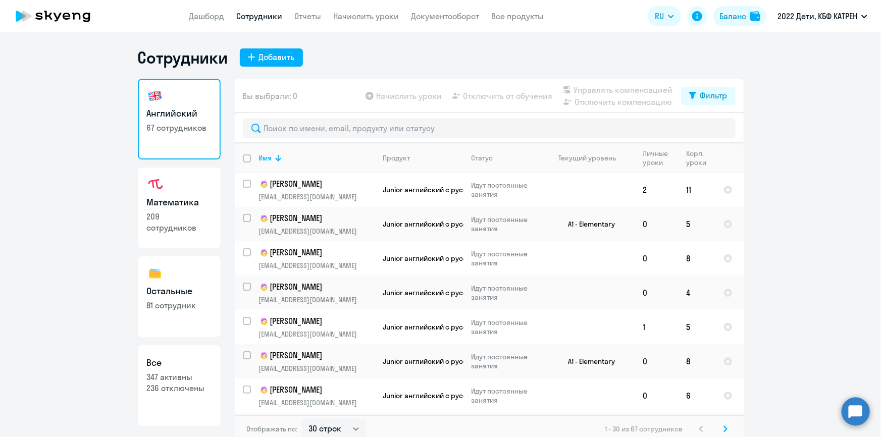
click at [177, 377] on p "347 активны" at bounding box center [179, 376] width 65 height 11
select select "30"
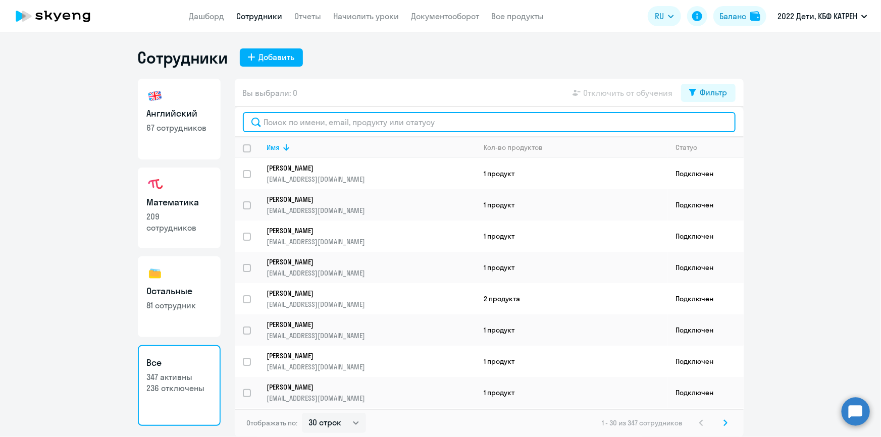
click at [309, 117] on input "text" at bounding box center [489, 122] width 493 height 20
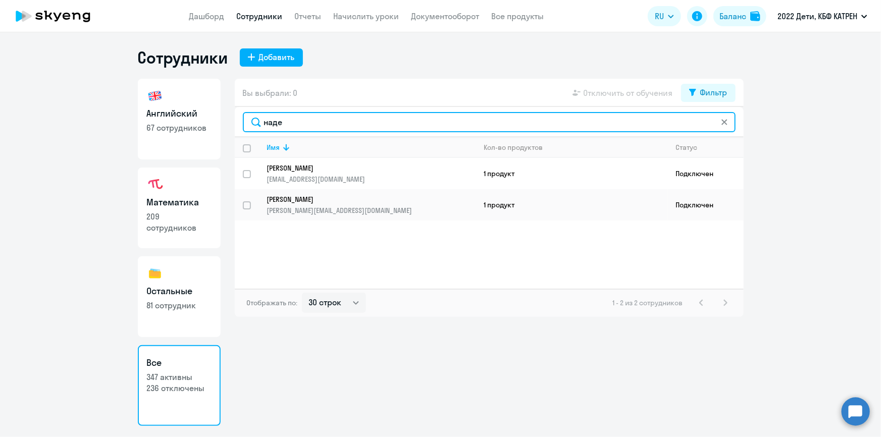
type input "наде"
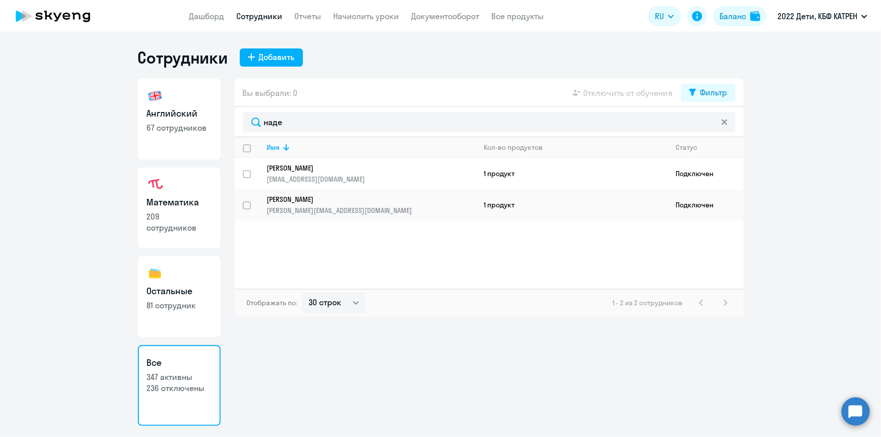
click at [296, 167] on p "[PERSON_NAME]" at bounding box center [364, 168] width 195 height 9
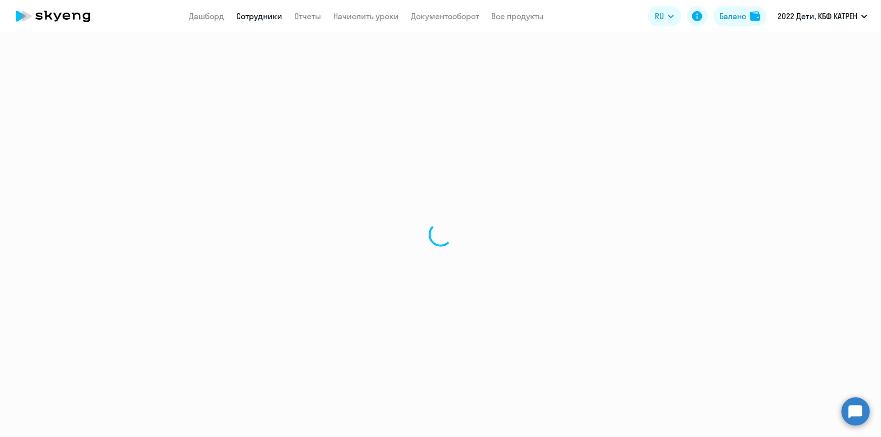
select select "math"
